Goal: Find specific page/section: Find specific page/section

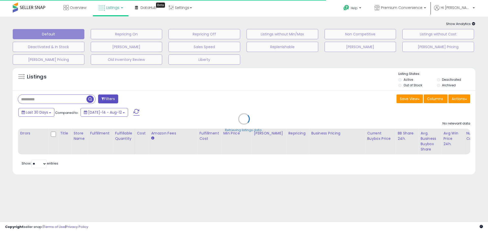
click at [50, 96] on div "Retrieving listings data.." at bounding box center [244, 123] width 470 height 116
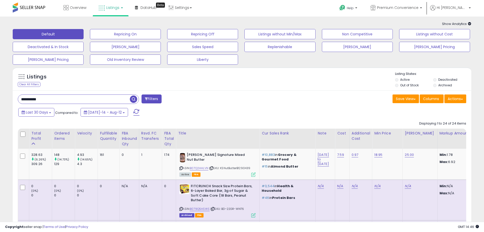
drag, startPoint x: 44, startPoint y: 101, endPoint x: -3, endPoint y: 101, distance: 47.0
click at [0, 101] on html "Unable to login Retrieving listings data.. has not yet accepted the Terms of Us…" at bounding box center [242, 116] width 484 height 232
type input "*****"
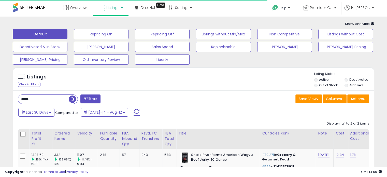
click at [55, 99] on div "***** Filters Save View Save As New View Update Current View" at bounding box center [193, 160] width 361 height 141
drag, startPoint x: 39, startPoint y: 100, endPoint x: 9, endPoint y: 99, distance: 29.3
click at [9, 99] on div "Listings Clear All Filters" at bounding box center [193, 151] width 369 height 173
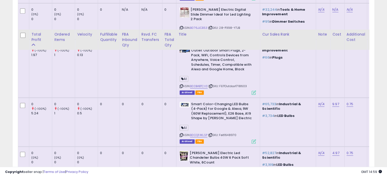
scroll to position [420, 0]
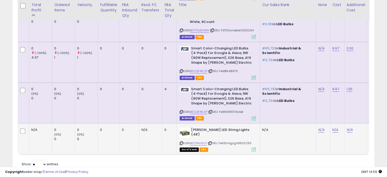
click at [204, 127] on div "ASIN: B0CP4JV5LF | SKU: FeitStringLight1603293 Out of Stock FBA" at bounding box center [218, 139] width 76 height 24
click at [201, 141] on link "B0CP4JV5LF" at bounding box center [198, 143] width 17 height 4
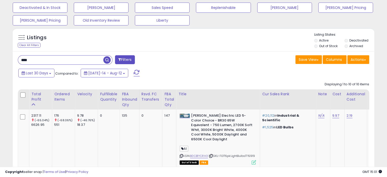
scroll to position [39, 0]
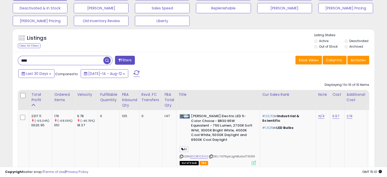
drag, startPoint x: 51, startPoint y: 60, endPoint x: -24, endPoint y: 58, distance: 74.8
click at [0, 58] on html "Unable to login Retrieving listings data.. has not yet accepted the Terms of Us…" at bounding box center [193, 49] width 387 height 177
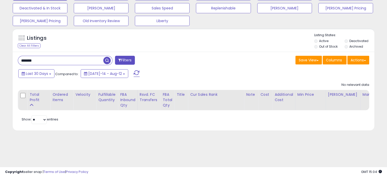
drag, startPoint x: 20, startPoint y: 61, endPoint x: -14, endPoint y: 60, distance: 33.6
click at [0, 60] on html "Unable to login Retrieving listings data.. has not yet accepted the Terms of Us…" at bounding box center [193, 49] width 387 height 177
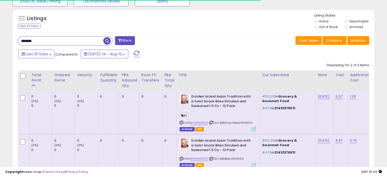
scroll to position [90, 0]
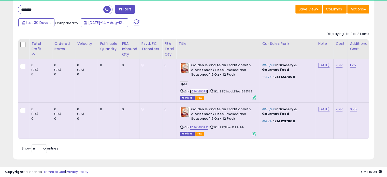
click at [198, 89] on link "B09XM9SPZ1" at bounding box center [199, 91] width 18 height 4
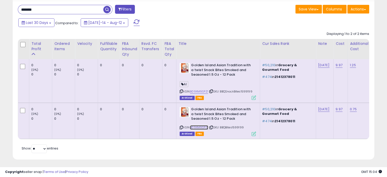
click at [197, 127] on link "B09XM9SPZ1" at bounding box center [199, 127] width 18 height 4
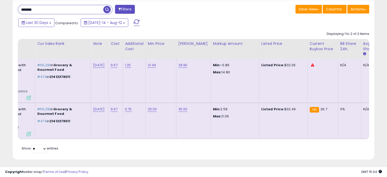
scroll to position [0, 0]
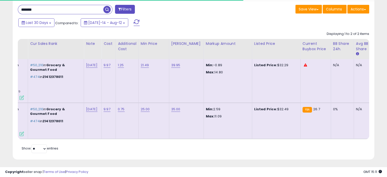
drag, startPoint x: 58, startPoint y: 9, endPoint x: 10, endPoint y: 9, distance: 48.3
click at [10, 9] on div "Listings Clear All Filters" at bounding box center [193, 70] width 369 height 190
paste input "text"
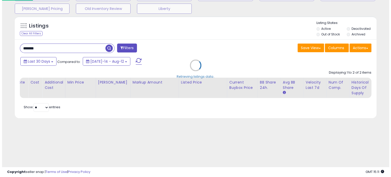
scroll to position [51, 0]
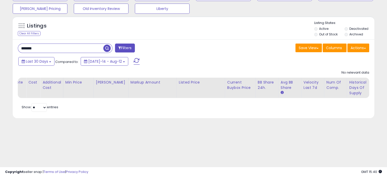
drag, startPoint x: 46, startPoint y: 50, endPoint x: -9, endPoint y: 50, distance: 55.2
click at [0, 50] on html "Unable to login Retrieving listings data.. has not yet accepted the Terms of Us…" at bounding box center [193, 37] width 387 height 177
type input "******"
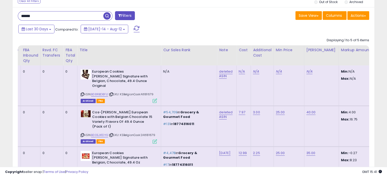
scroll to position [92, 0]
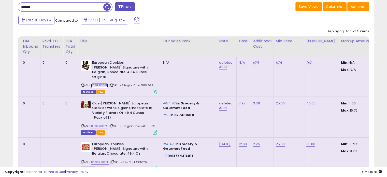
click at [100, 83] on link "B08RBD8FL1" at bounding box center [99, 85] width 17 height 4
click at [95, 124] on link "B00EJX1DYG" at bounding box center [99, 126] width 17 height 4
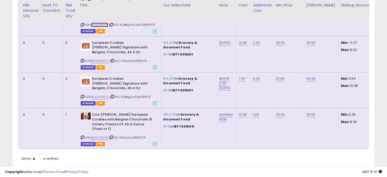
scroll to position [194, 0]
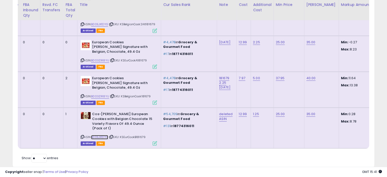
click at [98, 135] on link "B00EJX1DYG" at bounding box center [99, 137] width 17 height 4
click at [111, 59] on icon at bounding box center [112, 60] width 3 height 3
